Goal: Information Seeking & Learning: Check status

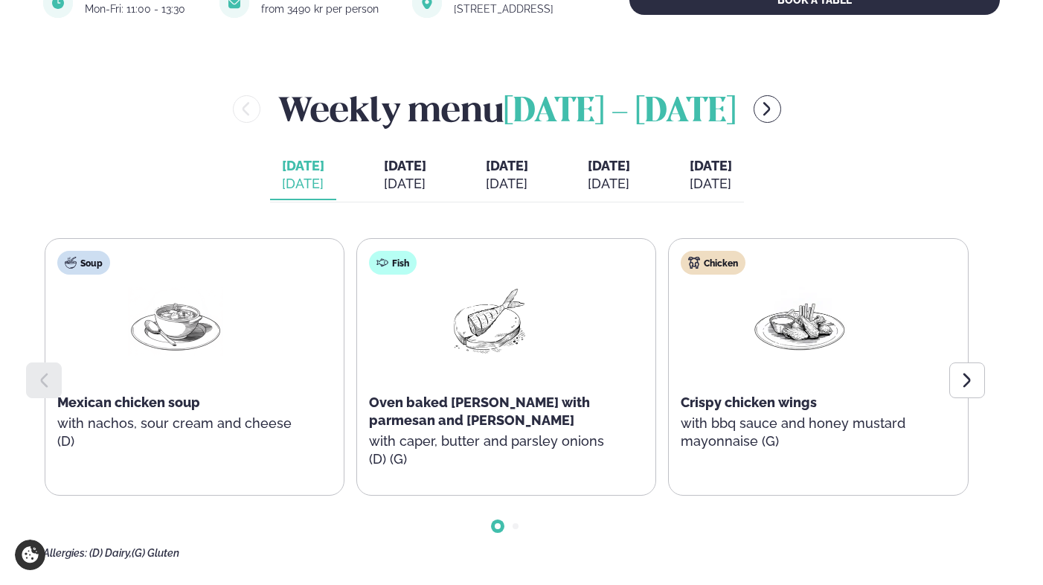
scroll to position [573, 0]
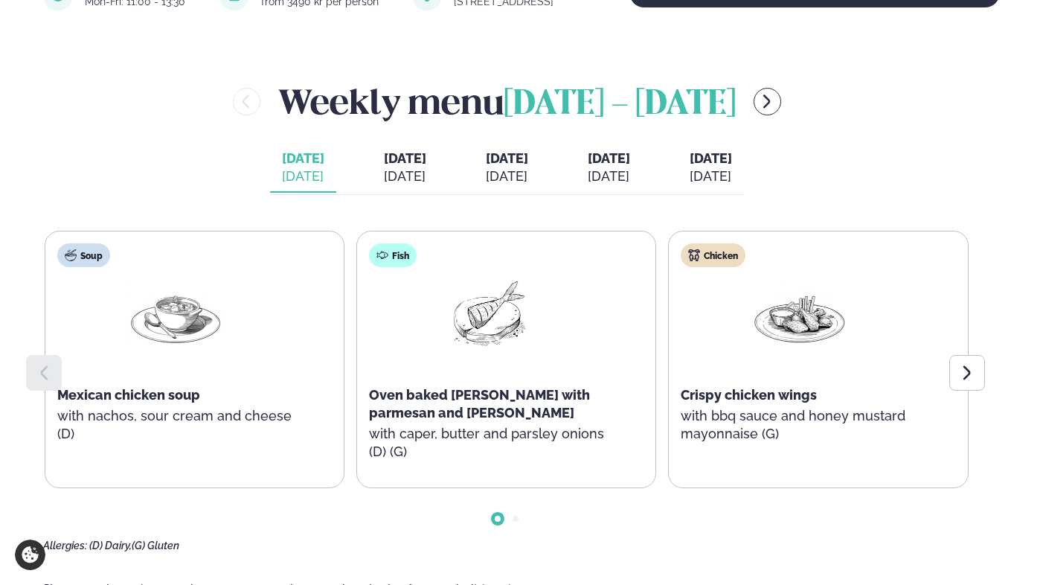
click at [619, 165] on span "[DATE]" at bounding box center [609, 158] width 42 height 16
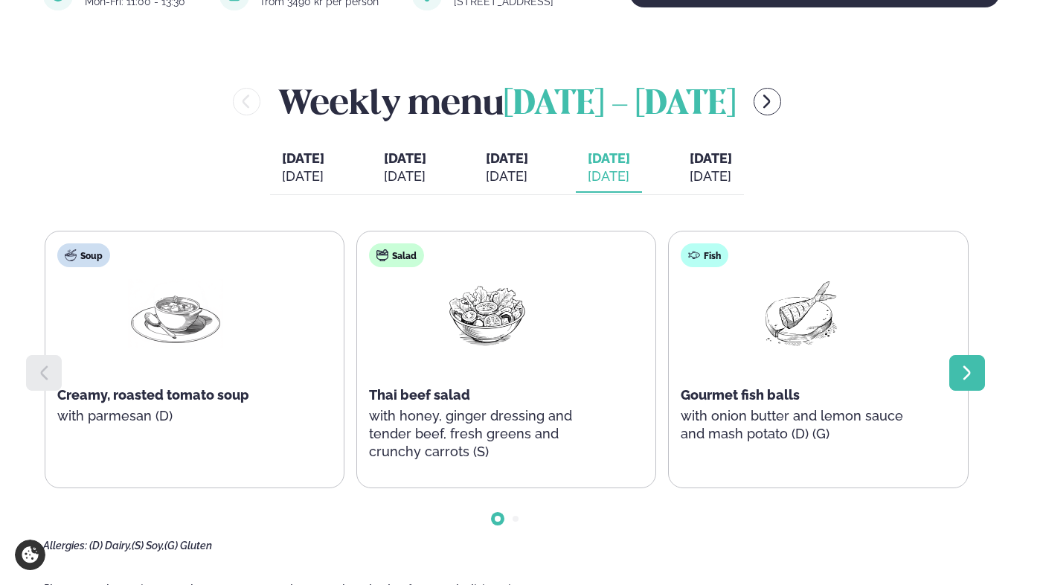
click at [970, 373] on icon at bounding box center [967, 373] width 18 height 18
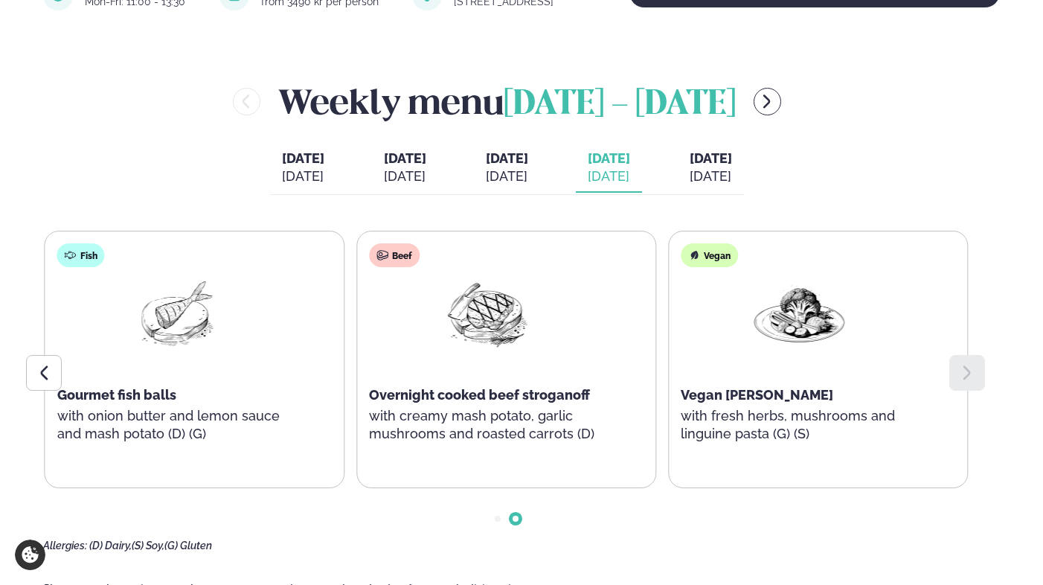
click at [497, 161] on span "[DATE]" at bounding box center [507, 158] width 42 height 16
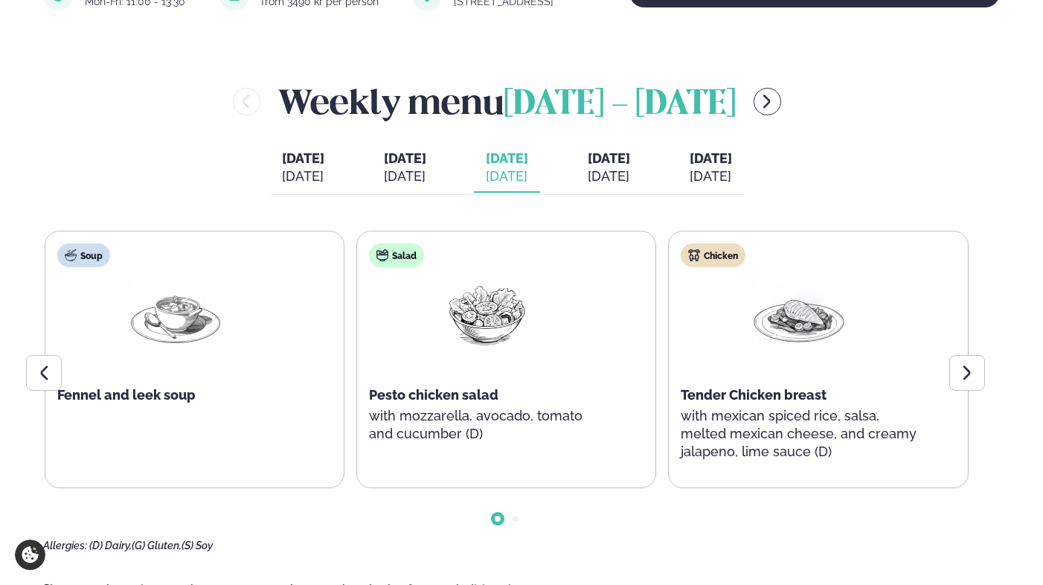
click at [384, 179] on div "[DATE]" at bounding box center [405, 176] width 42 height 18
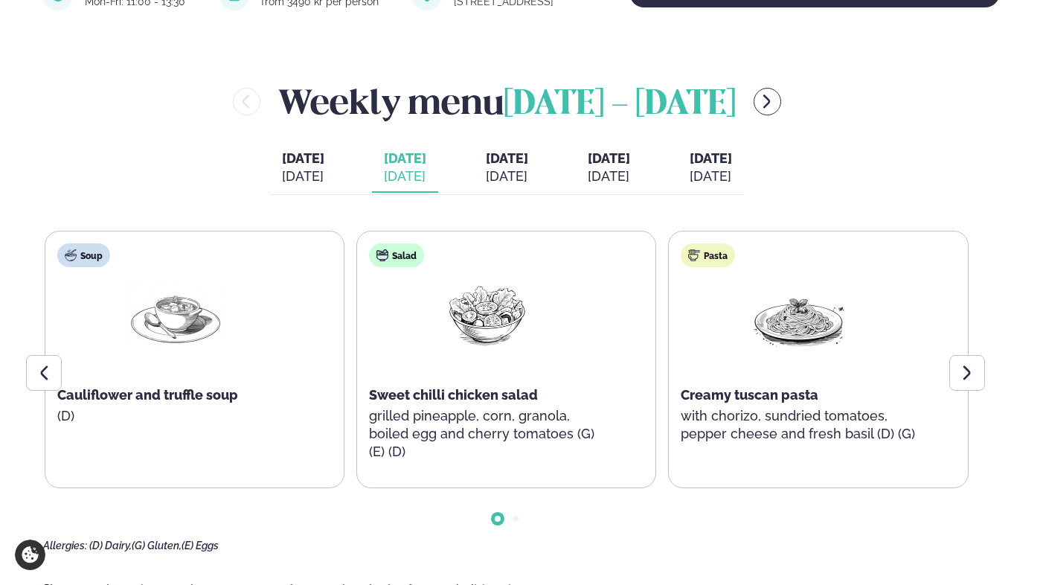
click at [630, 172] on div "[DATE]" at bounding box center [609, 176] width 42 height 18
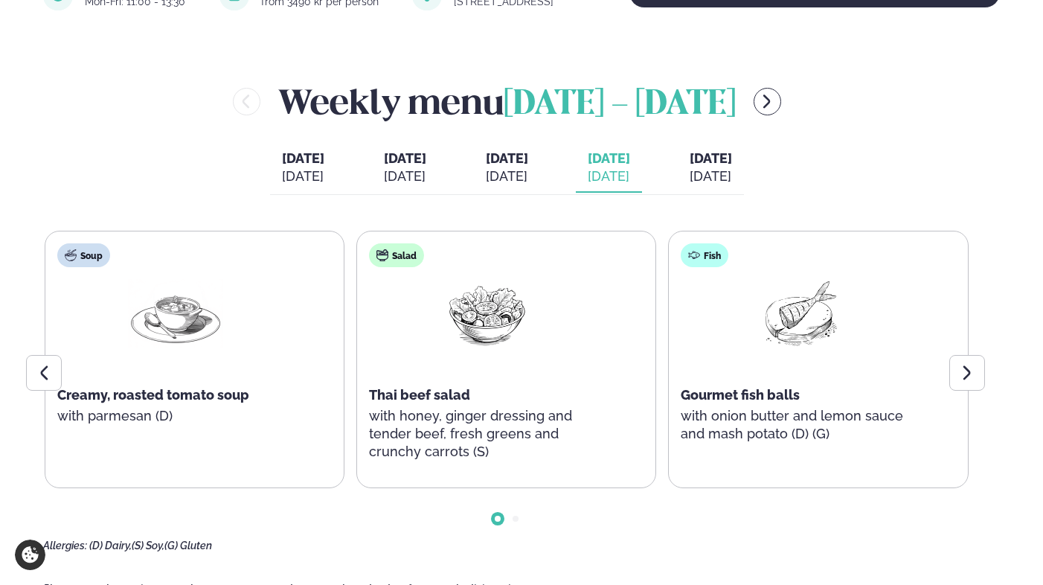
click at [724, 170] on div "[DATE]" at bounding box center [710, 176] width 42 height 18
